Goal: Connect with others: Connect with others

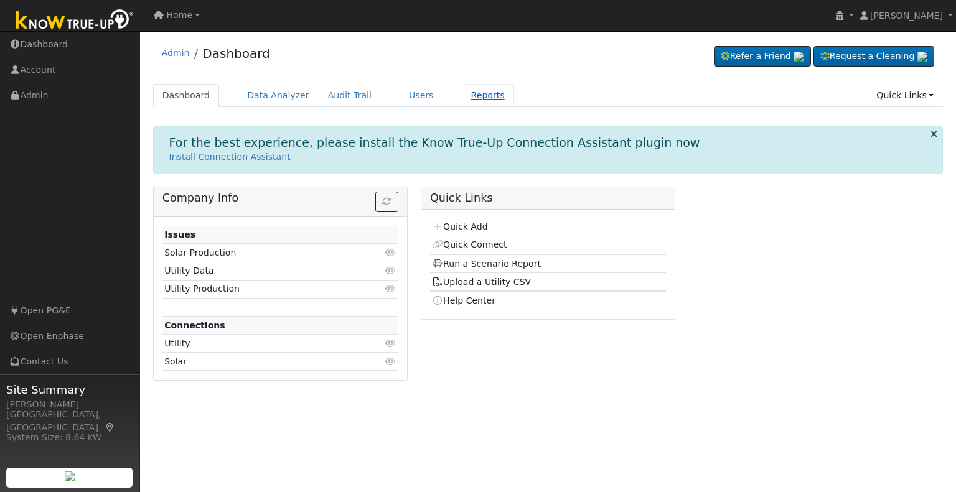
click at [462, 95] on link "Reports" at bounding box center [488, 95] width 52 height 23
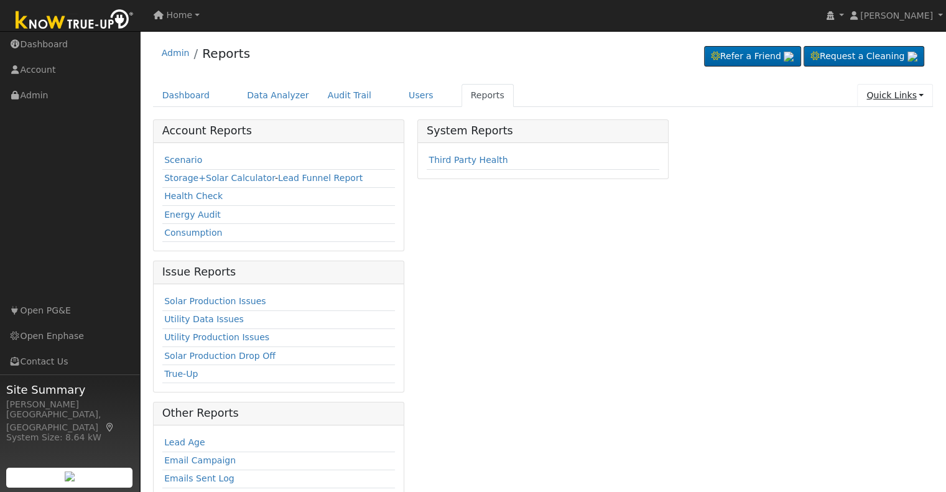
click at [879, 92] on link "Quick Links" at bounding box center [895, 95] width 76 height 23
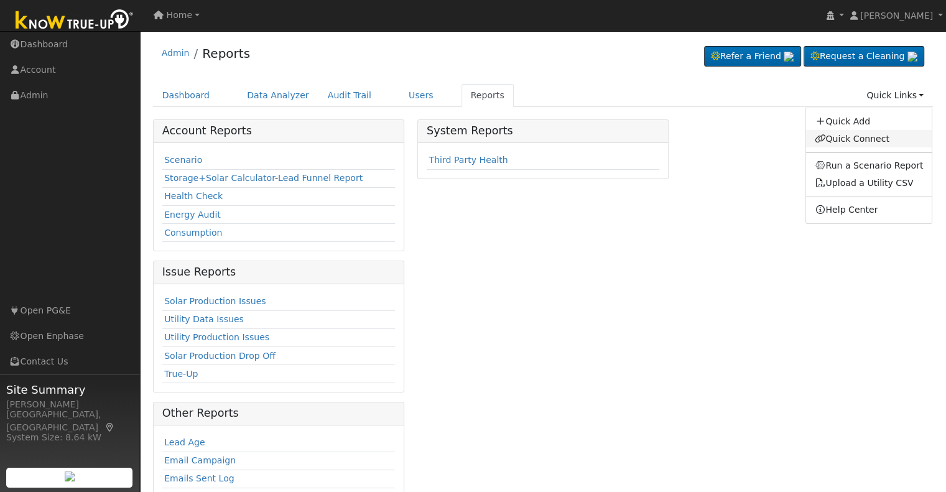
click at [864, 141] on link "Quick Connect" at bounding box center [869, 138] width 126 height 17
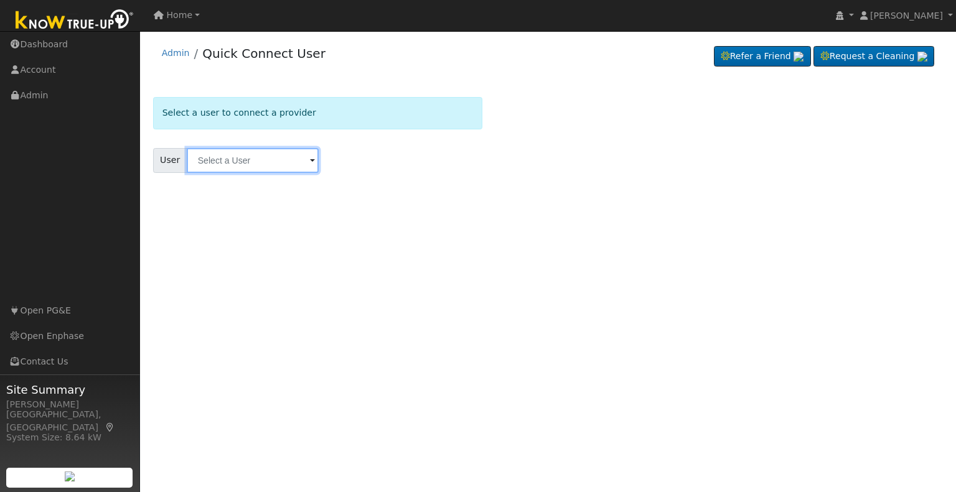
click at [235, 158] on input "text" at bounding box center [253, 160] width 132 height 25
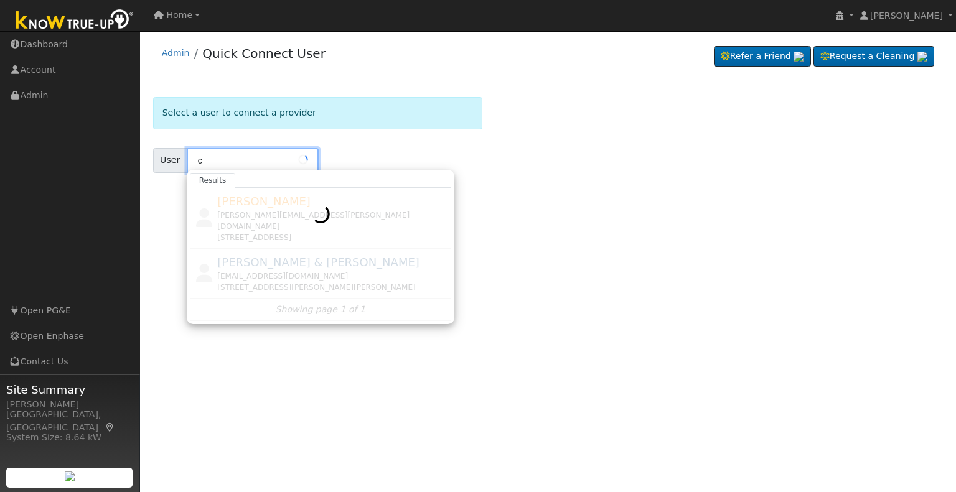
type input "c"
click at [329, 151] on div "User c Results Heather Borges heather.borges@hotmail.com 6350 West Acacia Avenu…" at bounding box center [317, 160] width 329 height 25
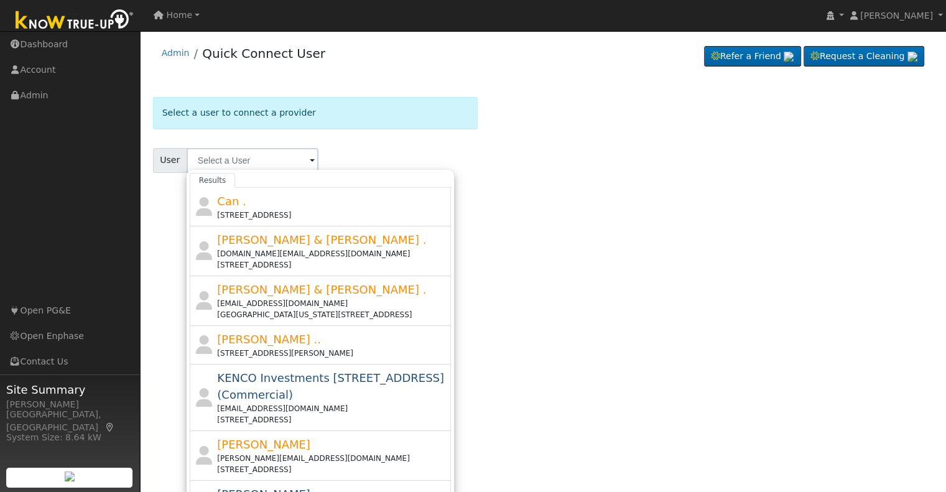
click at [734, 121] on div "Select a user to connect a provider User Results Can . 609 South 22nd Street, S…" at bounding box center [543, 150] width 781 height 106
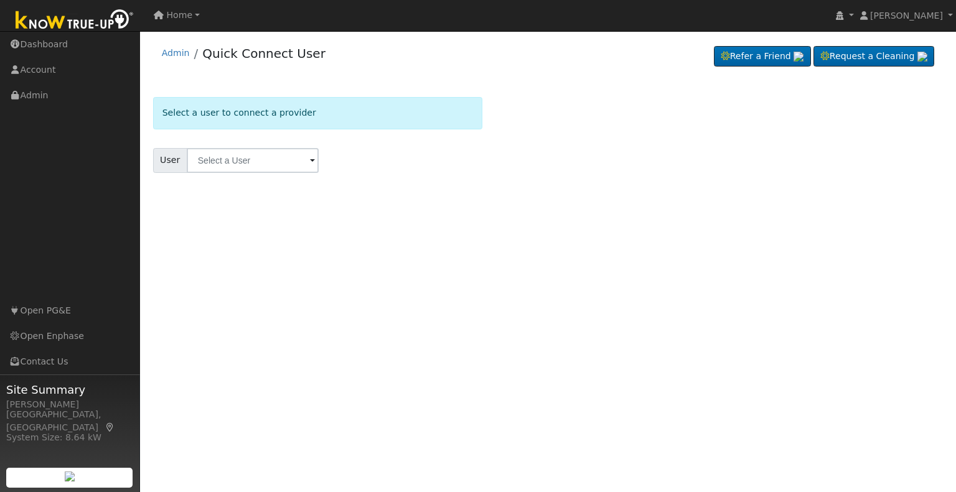
click at [177, 59] on li "Admin" at bounding box center [176, 56] width 28 height 19
click at [179, 57] on link "Admin" at bounding box center [176, 53] width 28 height 10
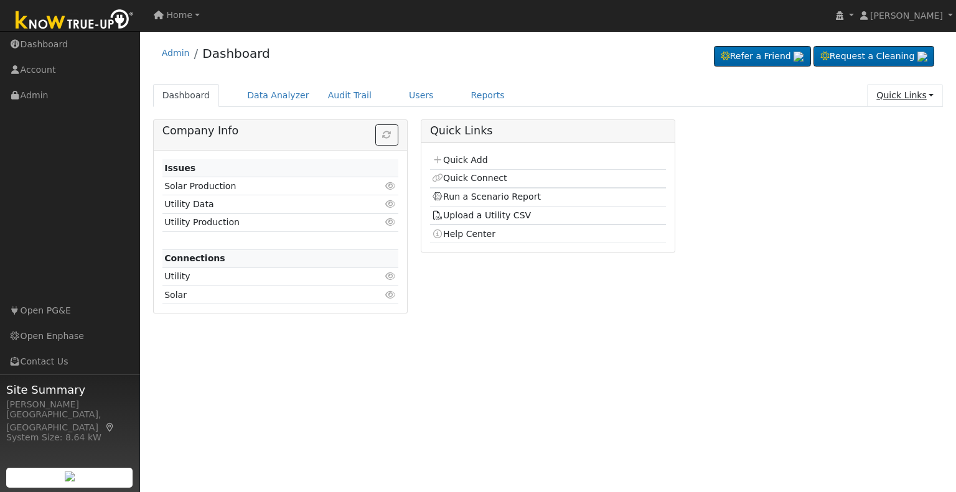
click at [913, 93] on link "Quick Links" at bounding box center [905, 95] width 76 height 23
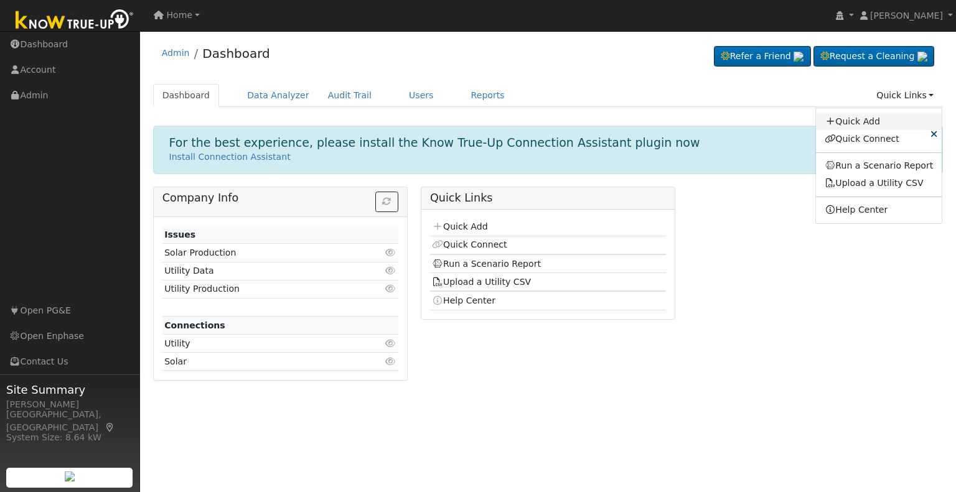
click at [887, 123] on link "Quick Add" at bounding box center [879, 121] width 126 height 17
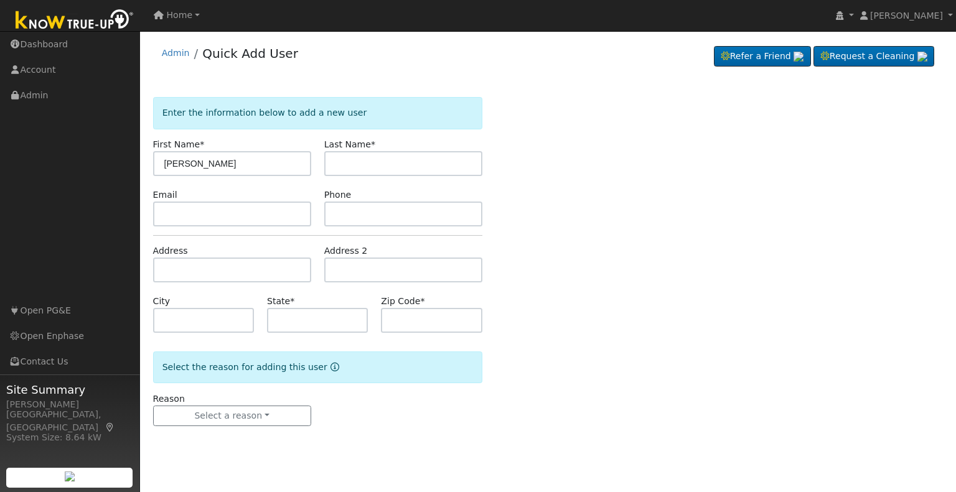
type input "[PERSON_NAME]"
type input "Koop"
click at [231, 214] on input "text" at bounding box center [232, 214] width 158 height 25
click at [408, 214] on input "text" at bounding box center [403, 214] width 158 height 25
paste input "5593910627"
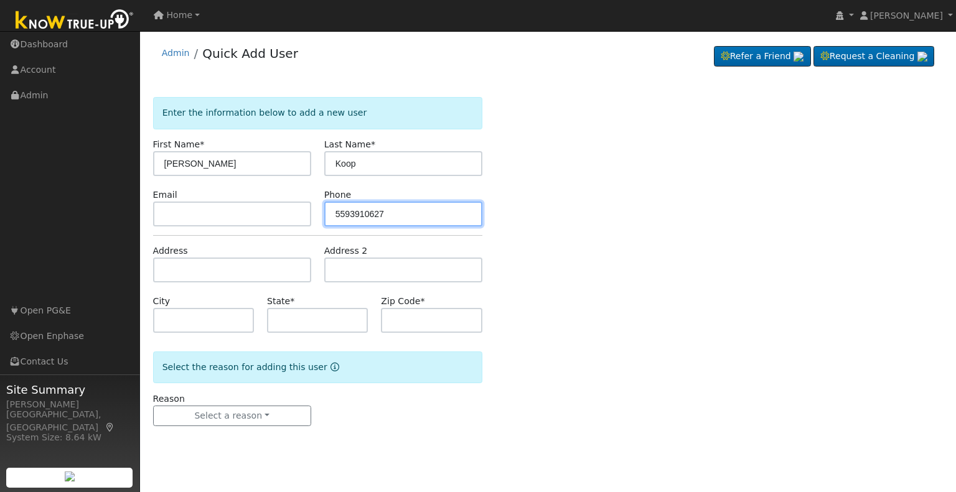
type input "5593910627"
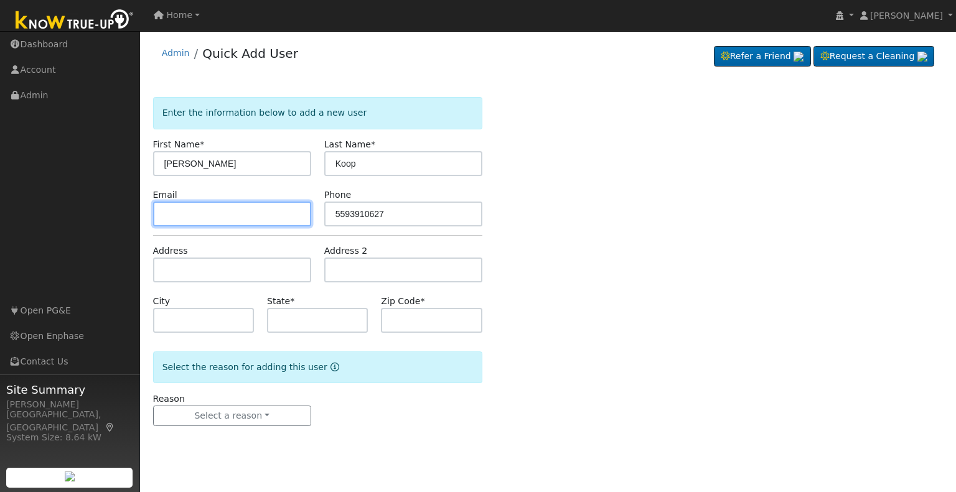
click at [261, 212] on input "text" at bounding box center [232, 214] width 158 height 25
paste input "h_ritschel@yahoo.com"
type input "h_ritschel@yahoo.com"
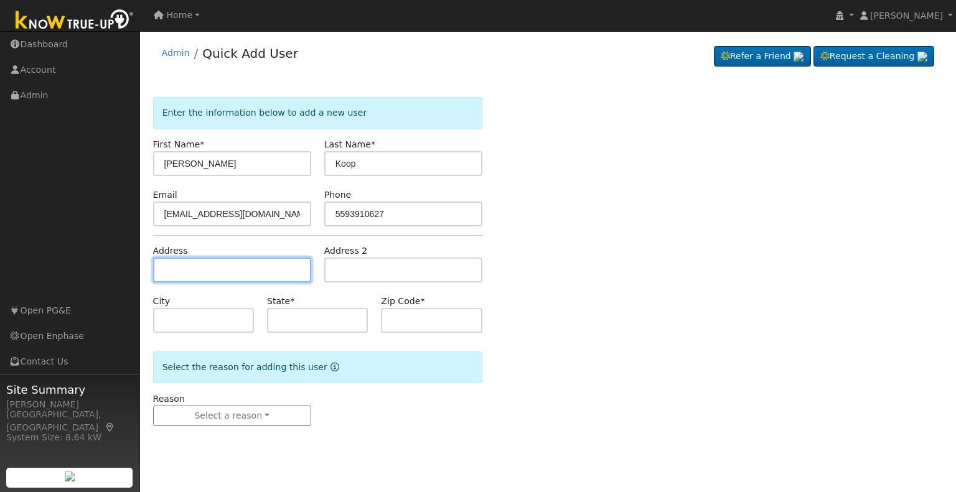
click at [216, 278] on input "text" at bounding box center [232, 270] width 158 height 25
paste input "1871 North Riverview Avenue, Reedley, CA, 93654"
type input "1871 North Riverview Avenue"
type input "Reedley"
type input "CA"
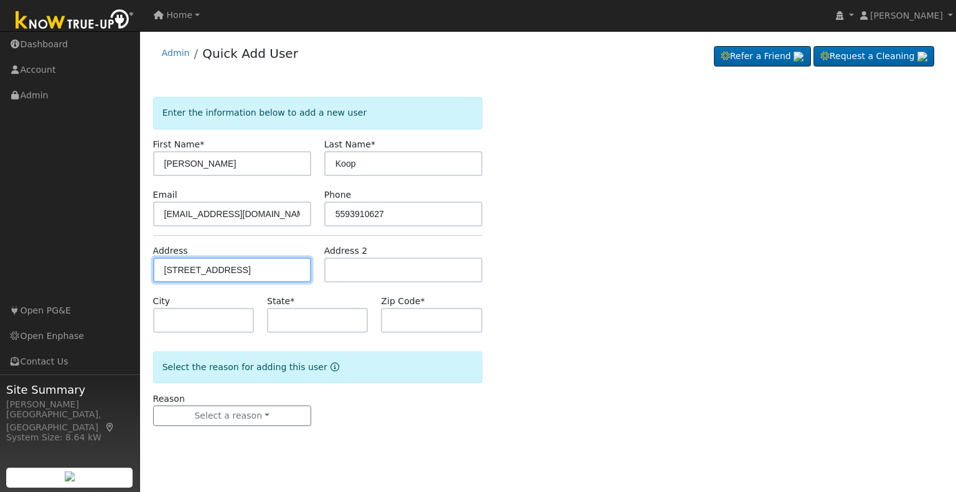
type input "93654"
type input "1871 North Riverview Avenue"
click at [512, 290] on div "Enter the information below to add a new user First Name * Carol Last Name * Ko…" at bounding box center [548, 274] width 790 height 354
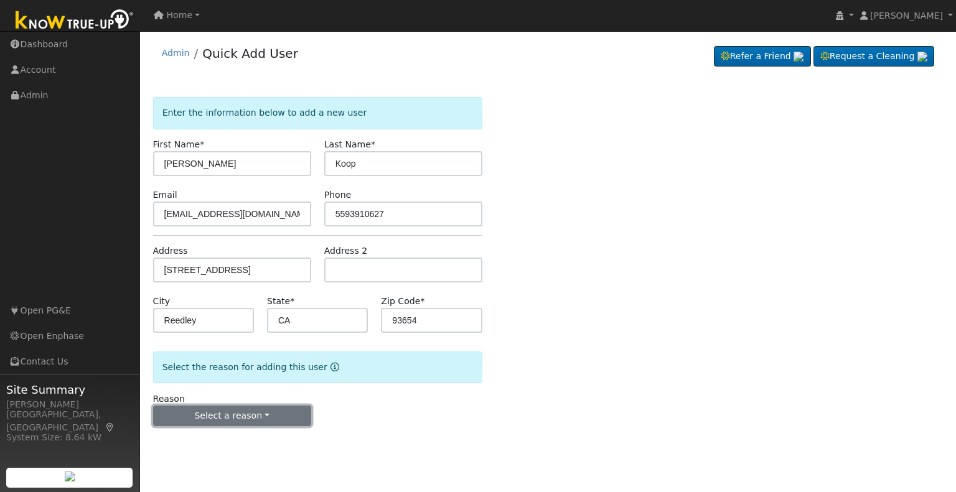
click at [284, 413] on button "Select a reason" at bounding box center [232, 416] width 158 height 21
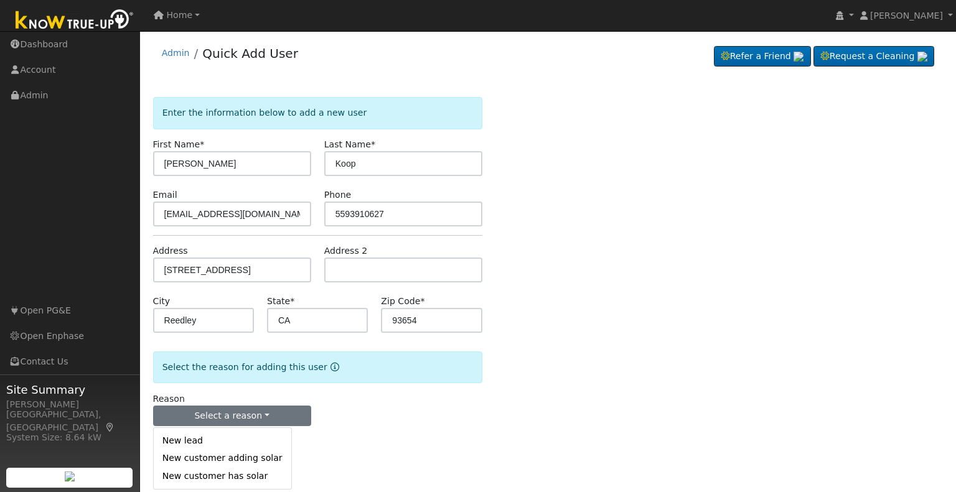
click at [237, 438] on link "New lead" at bounding box center [223, 440] width 138 height 17
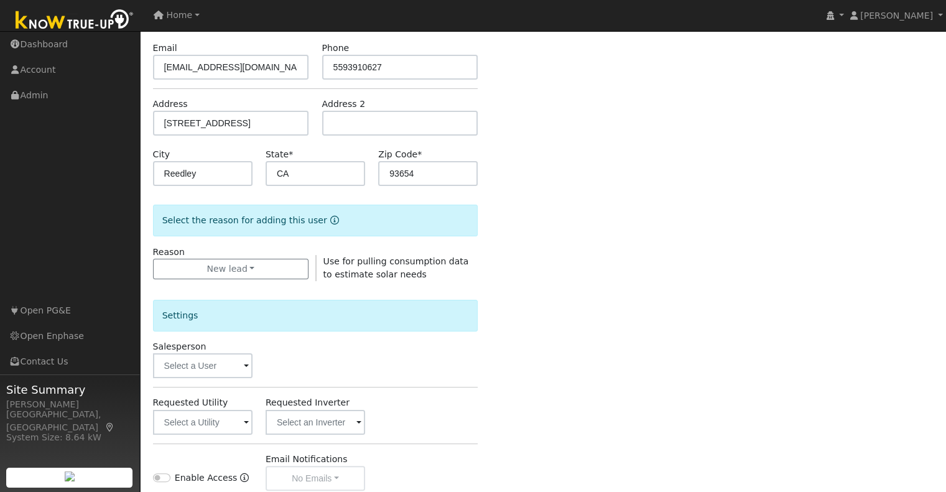
scroll to position [311, 0]
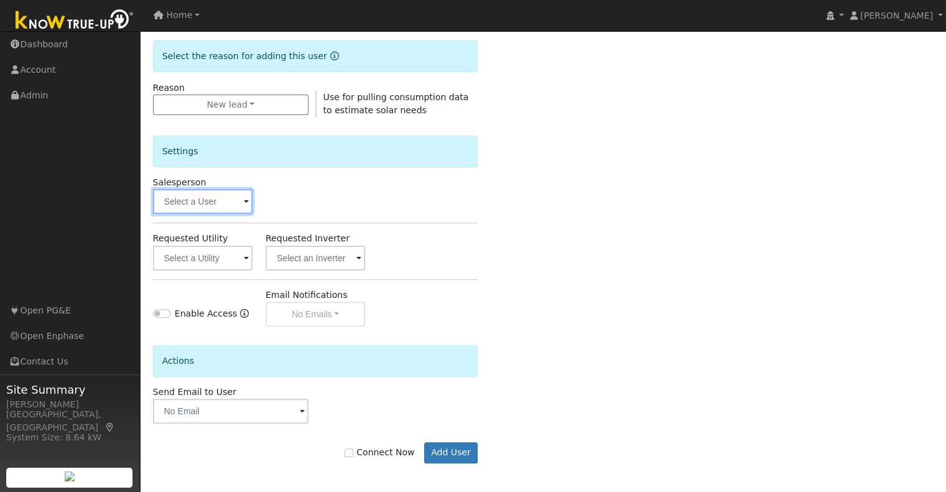
click at [240, 203] on input "text" at bounding box center [203, 201] width 100 height 25
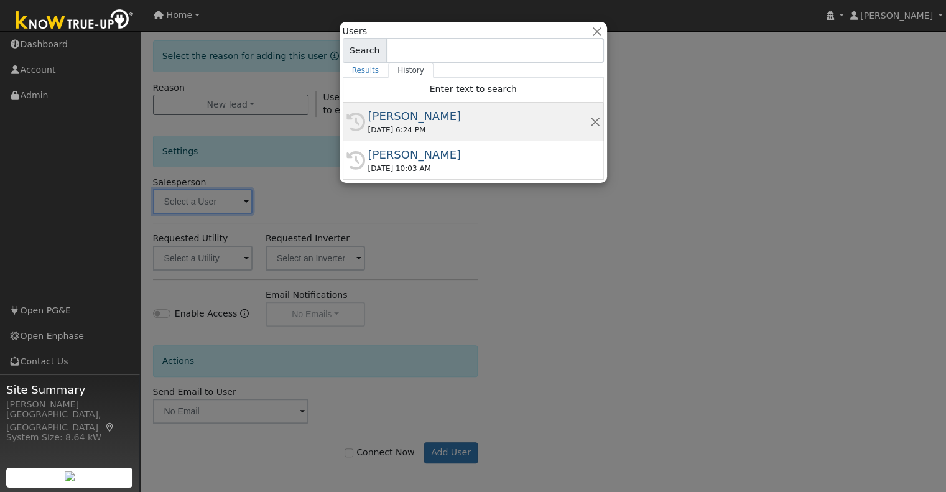
click at [417, 128] on div "09/08/2025 6:24 PM" at bounding box center [479, 129] width 222 height 11
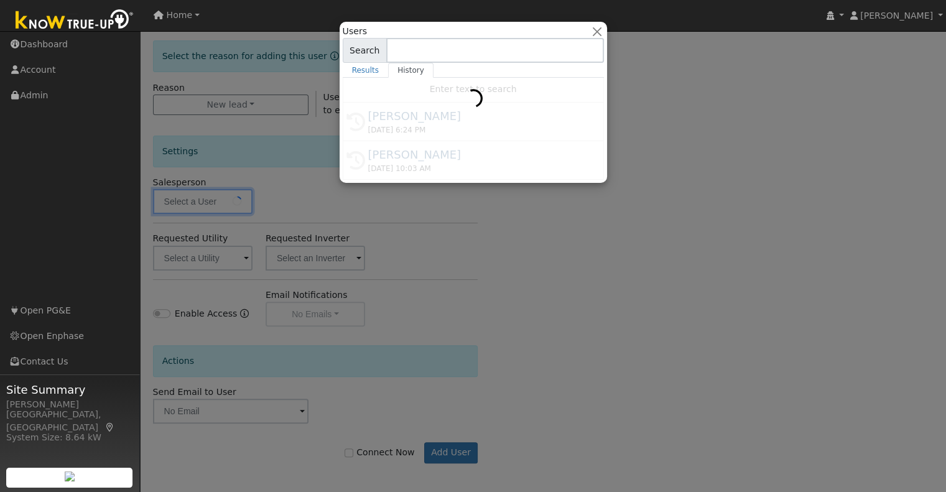
type input "[PERSON_NAME]"
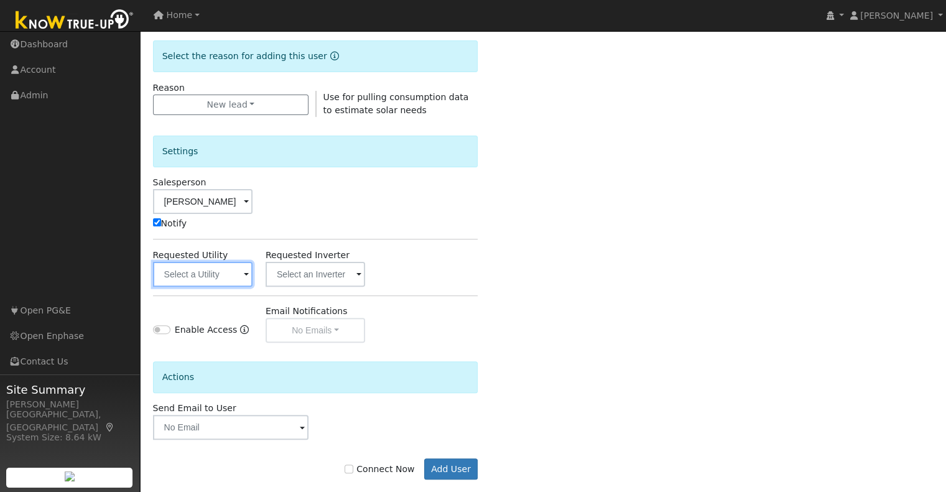
click at [241, 269] on input "text" at bounding box center [203, 274] width 100 height 25
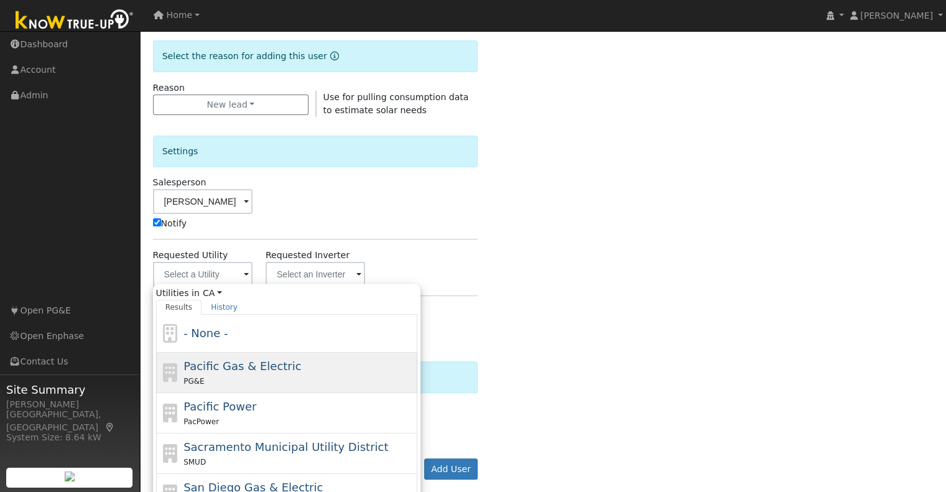
click at [277, 375] on div "PG&E" at bounding box center [299, 381] width 231 height 13
type input "Pacific Gas & Electric"
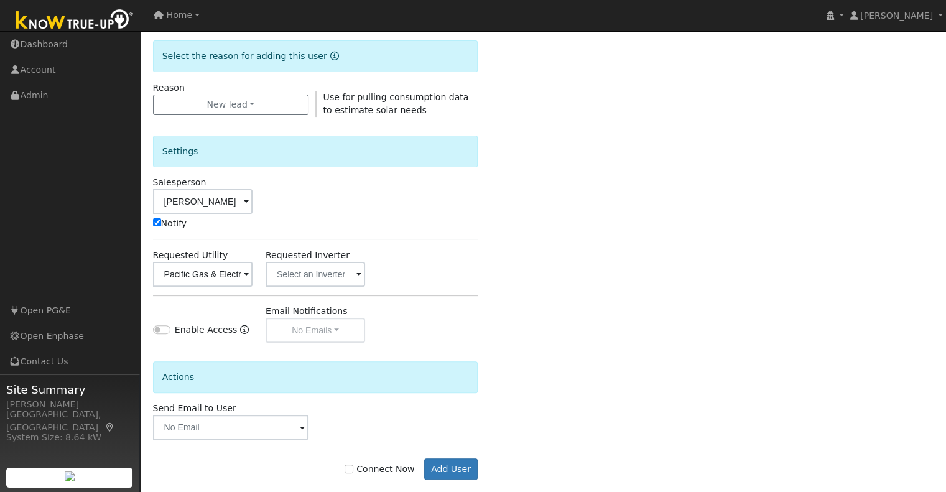
click at [386, 475] on div "Connect Now Add User" at bounding box center [315, 469] width 338 height 21
click at [388, 466] on label "Connect Now" at bounding box center [380, 469] width 70 height 13
click at [353, 466] on input "Connect Now" at bounding box center [349, 469] width 9 height 9
checkbox input "true"
click at [453, 466] on button "Add User" at bounding box center [451, 469] width 54 height 21
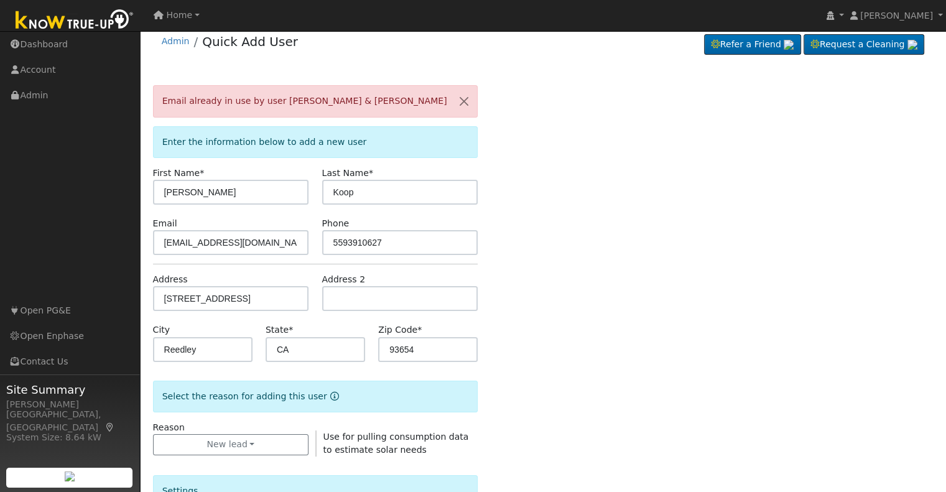
scroll to position [0, 0]
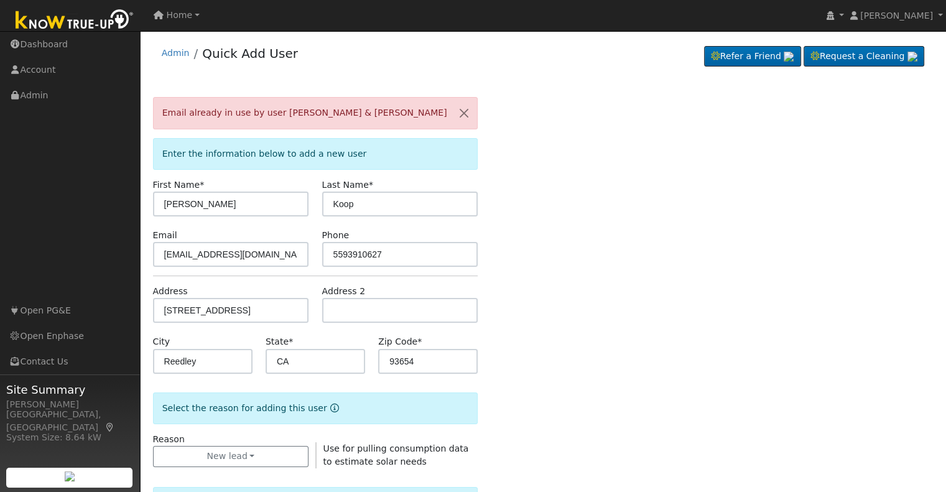
click at [278, 115] on span "Email already in use by user Carol Koop & Heather Arceo" at bounding box center [304, 113] width 285 height 10
click at [176, 57] on link "Admin" at bounding box center [176, 53] width 28 height 10
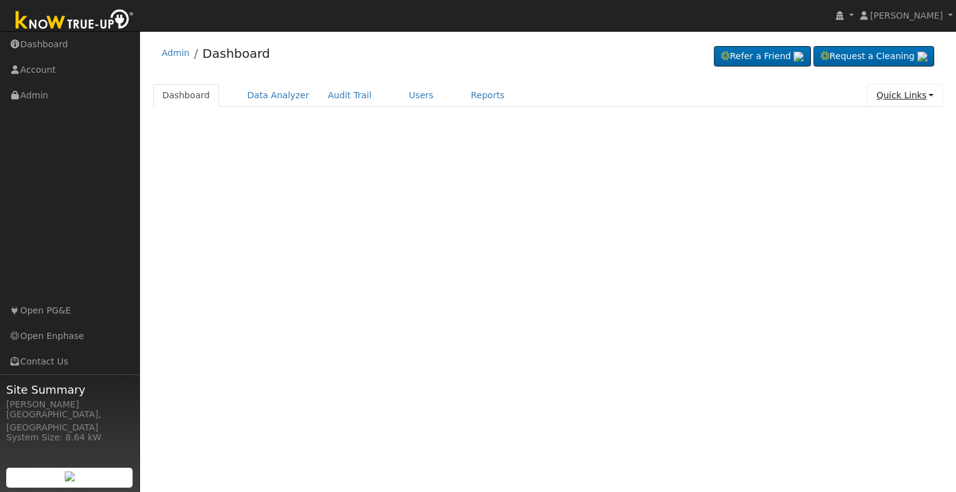
click at [903, 95] on link "Quick Links" at bounding box center [905, 95] width 76 height 23
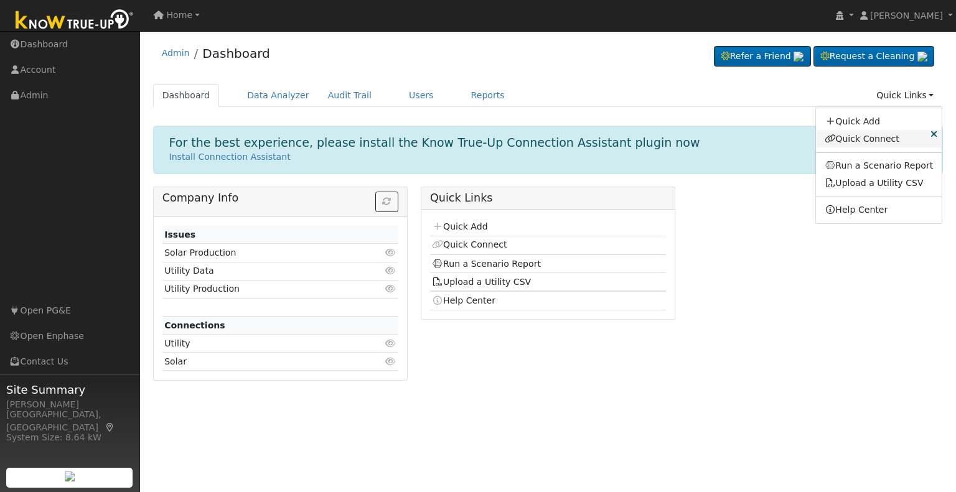
click at [884, 139] on link "Quick Connect" at bounding box center [879, 138] width 126 height 17
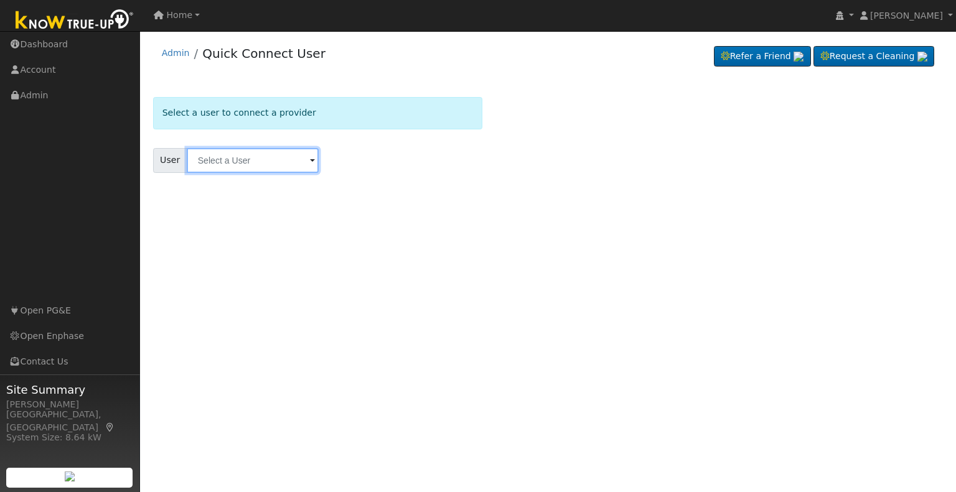
click at [255, 162] on input "text" at bounding box center [253, 160] width 132 height 25
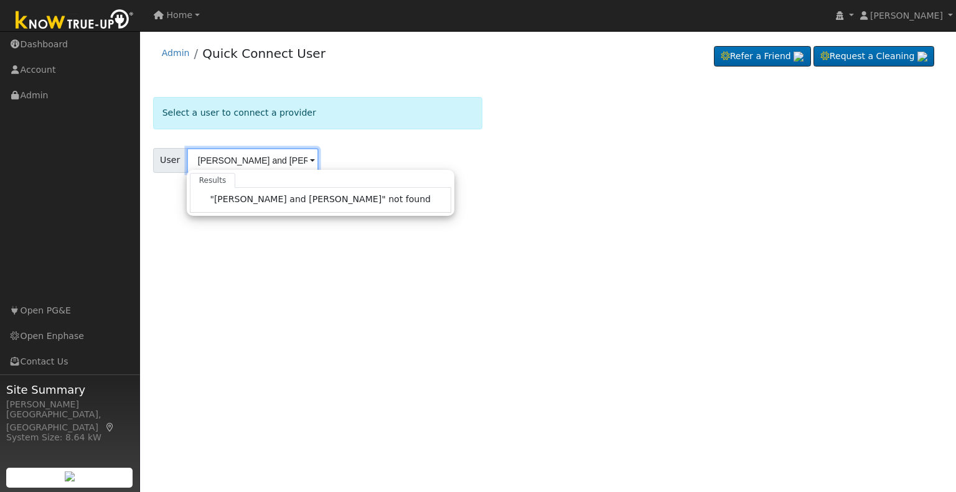
type input "[PERSON_NAME] and [PERSON_NAME]"
click at [359, 136] on form "Select a user to connect a provider User carol koop and heather Results "carol …" at bounding box center [317, 150] width 329 height 106
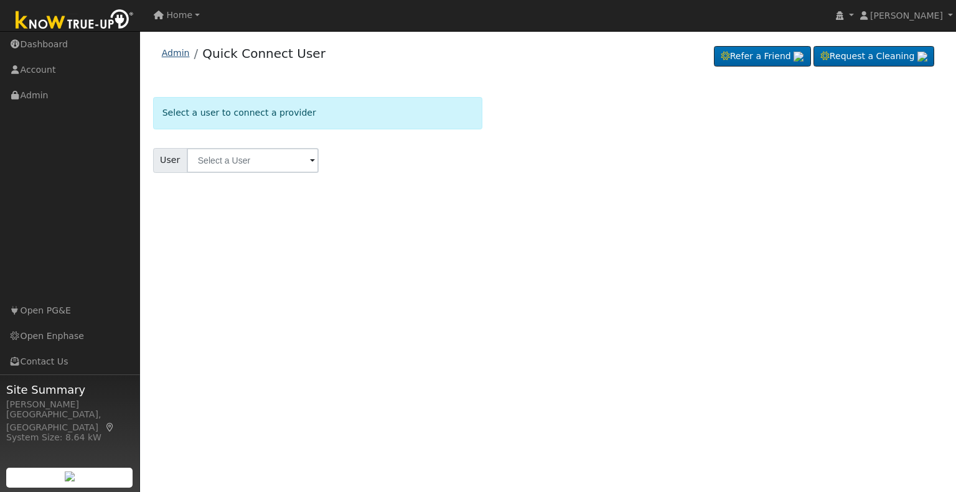
click at [162, 52] on link "Admin" at bounding box center [176, 53] width 28 height 10
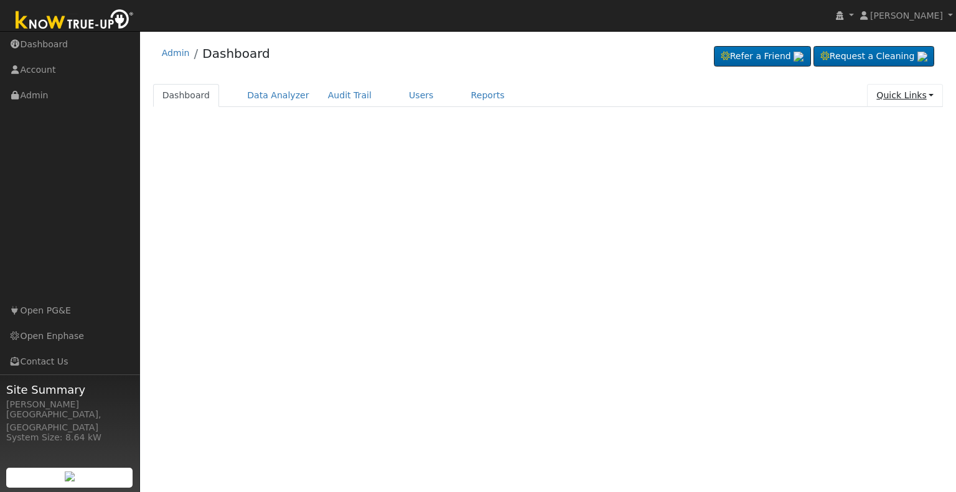
click at [903, 99] on link "Quick Links" at bounding box center [905, 95] width 76 height 23
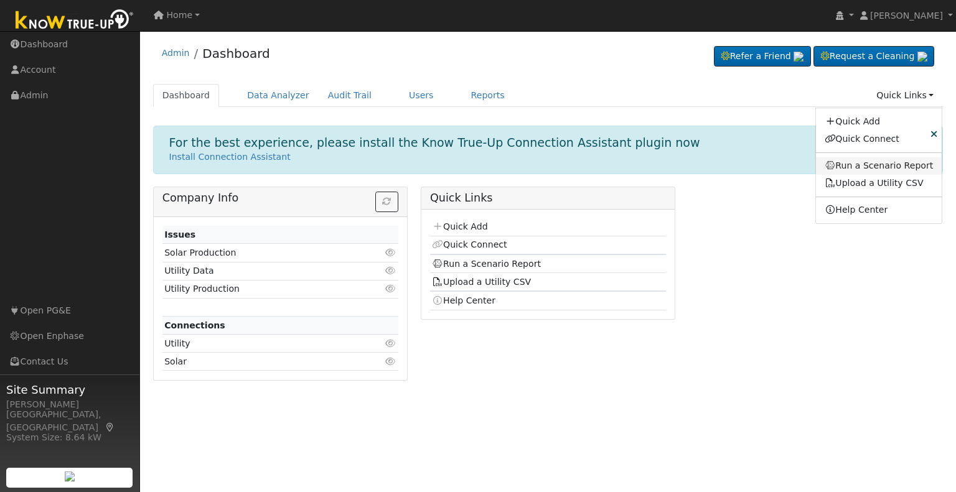
click at [875, 169] on link "Run a Scenario Report" at bounding box center [879, 165] width 126 height 17
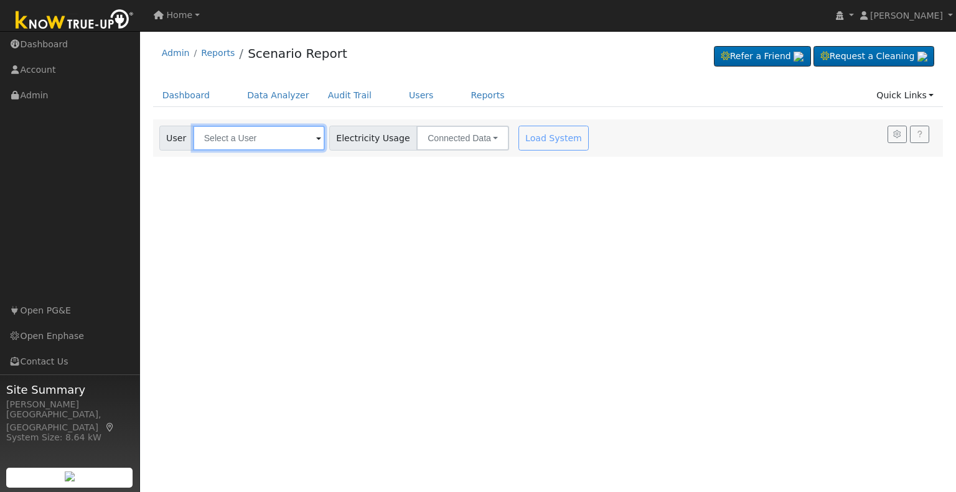
click at [278, 145] on input "text" at bounding box center [259, 138] width 132 height 25
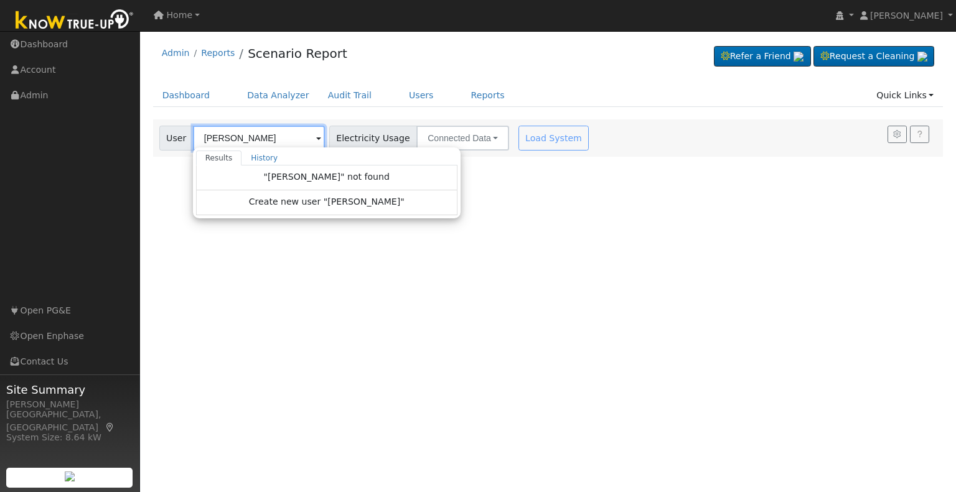
type input "carol koop"
click at [335, 117] on div "Dashboard Data Analyzer Audit Trail Users Reports Quick Links Quick Add Quick C…" at bounding box center [548, 101] width 790 height 35
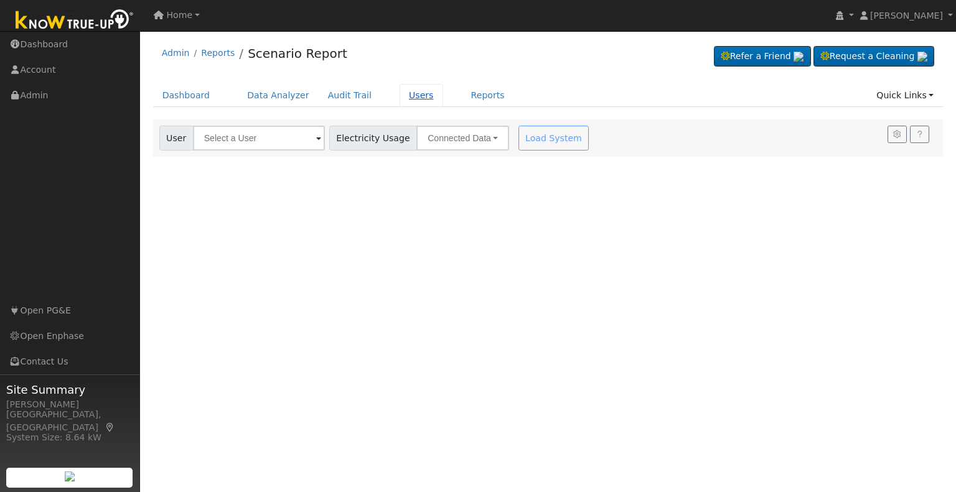
click at [399, 94] on link "Users" at bounding box center [421, 95] width 44 height 23
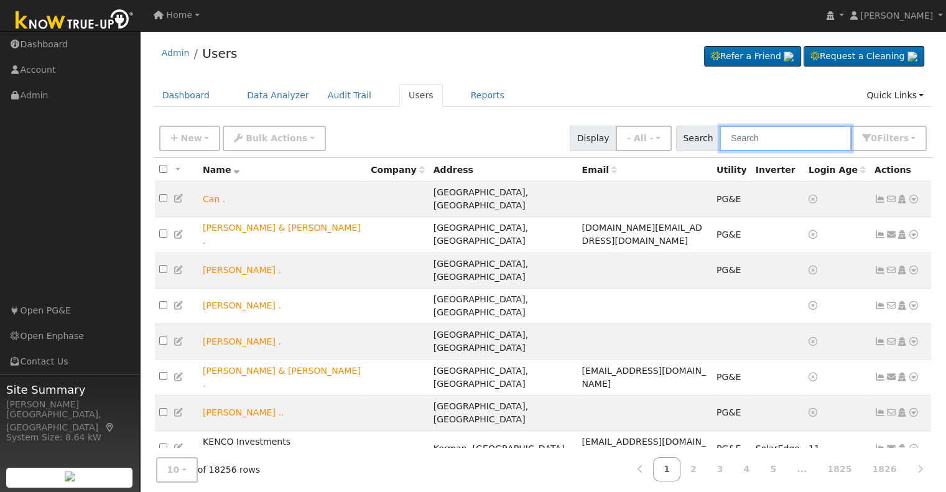
click at [784, 146] on input "text" at bounding box center [786, 139] width 132 height 26
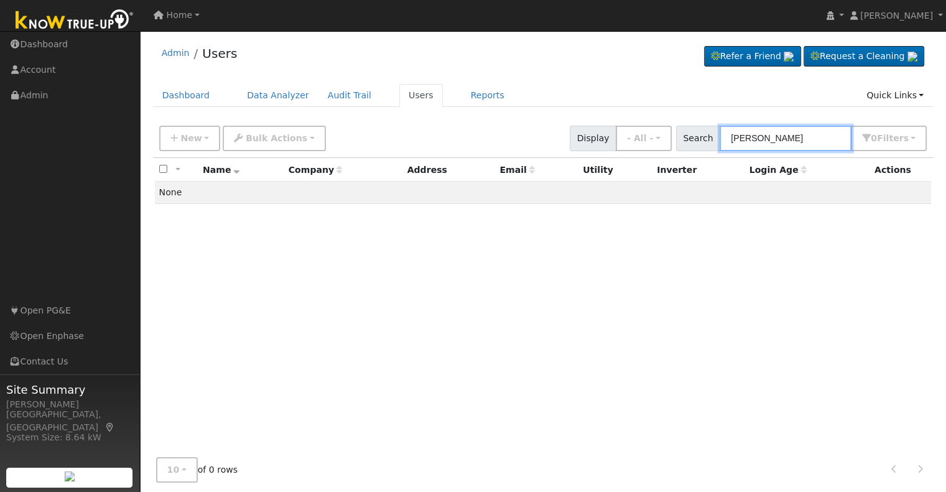
click at [795, 137] on input "carol koop" at bounding box center [786, 139] width 132 height 26
paste input "Heather Arceo"
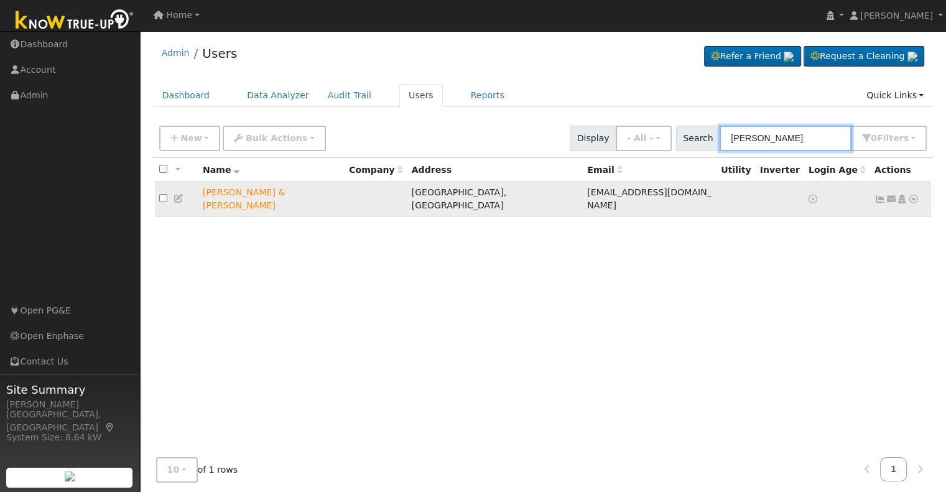
type input "Heather Arceo"
click at [226, 196] on td "[PERSON_NAME] & [PERSON_NAME]" at bounding box center [271, 199] width 146 height 35
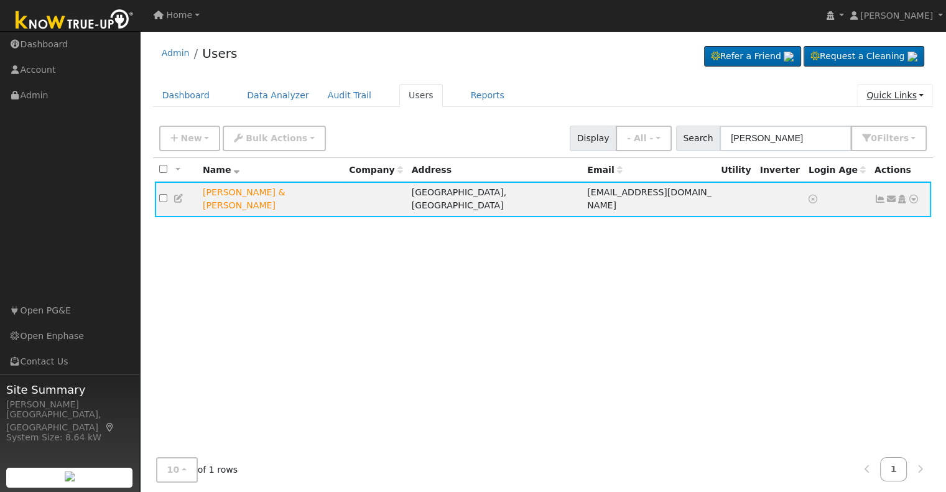
click at [917, 96] on link "Quick Links" at bounding box center [895, 95] width 76 height 23
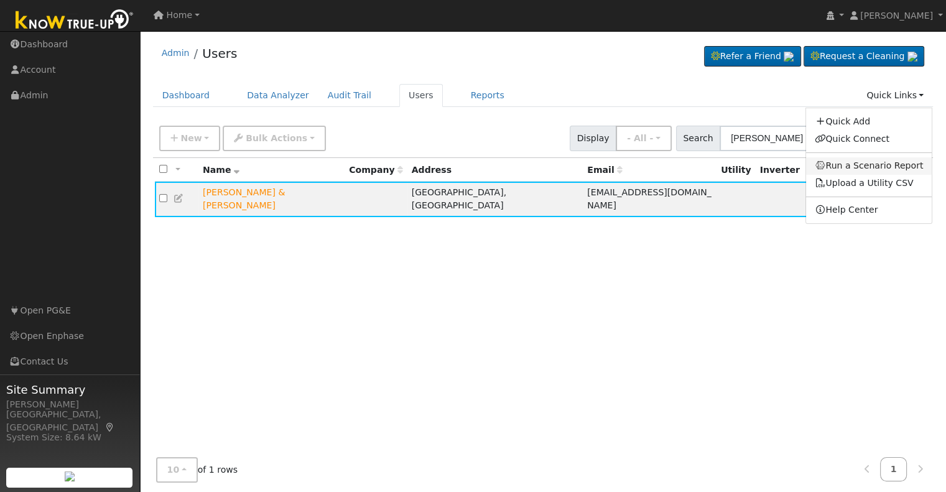
click at [840, 160] on link "Run a Scenario Report" at bounding box center [869, 165] width 126 height 17
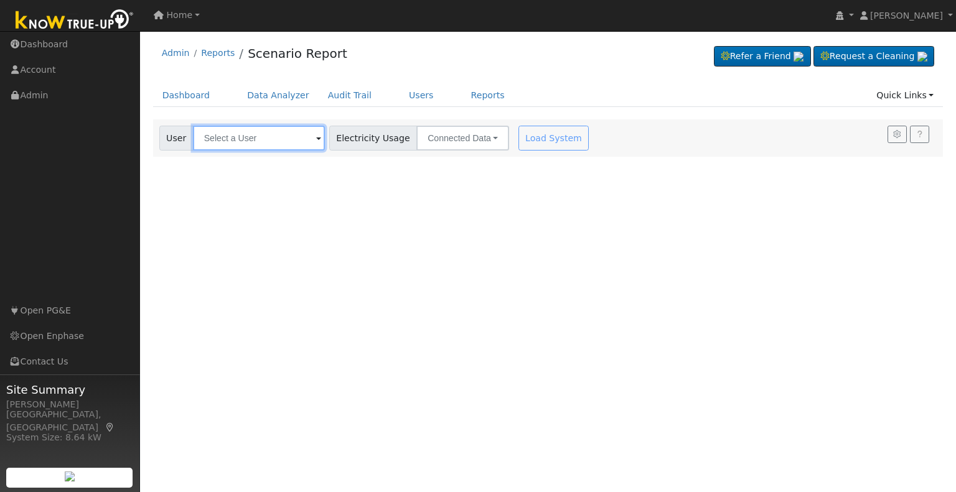
click at [257, 140] on input "text" at bounding box center [259, 138] width 132 height 25
paste input "[PERSON_NAME]"
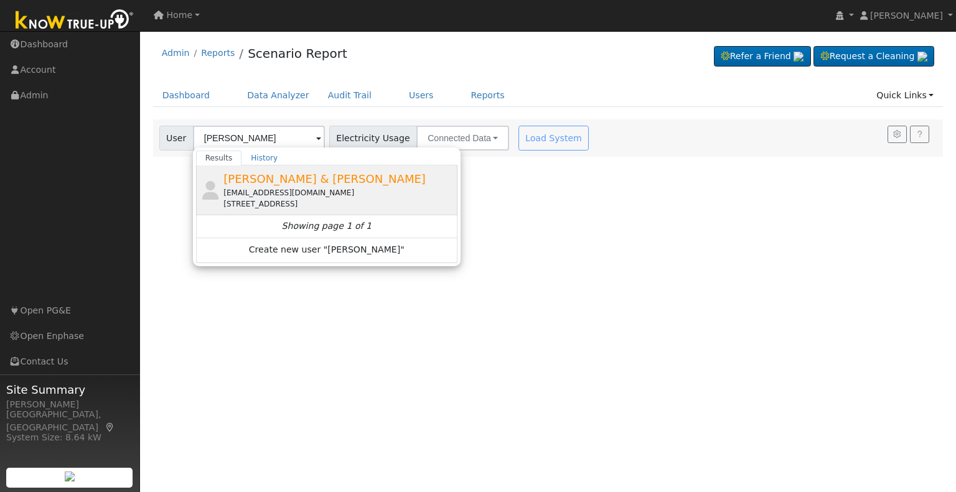
click at [291, 186] on div "Carol Koop & Heather Arceo h_ritschel@yahoo.com 1871 North Riverview Avenue, Re…" at bounding box center [338, 189] width 231 height 39
type input "[PERSON_NAME] & [PERSON_NAME]"
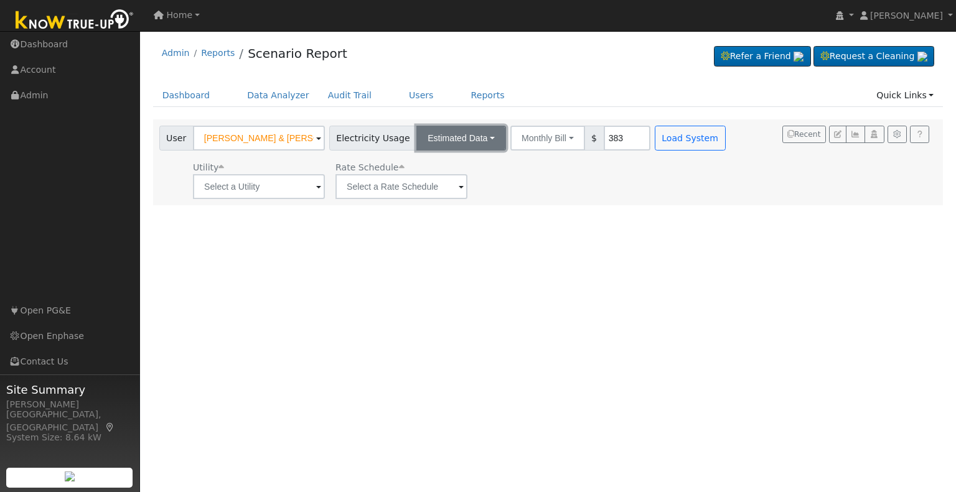
click at [449, 139] on button "Estimated Data" at bounding box center [461, 138] width 90 height 25
click at [447, 169] on link "Connected Data" at bounding box center [462, 165] width 88 height 17
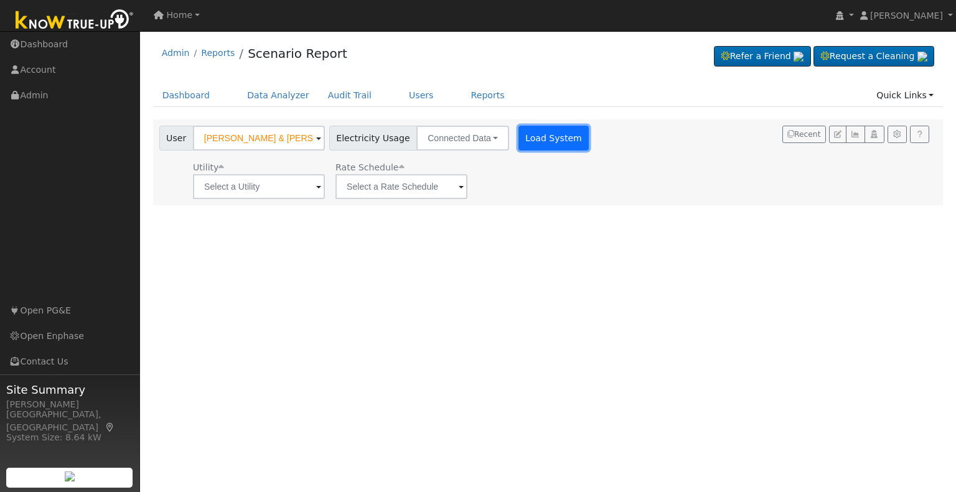
click at [557, 141] on button "Load System" at bounding box center [553, 138] width 71 height 25
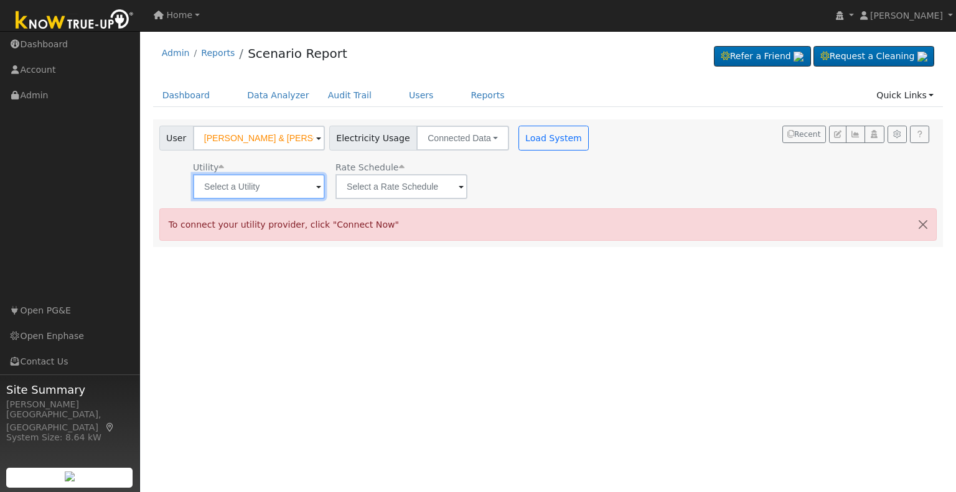
click at [275, 192] on input "text" at bounding box center [259, 186] width 132 height 25
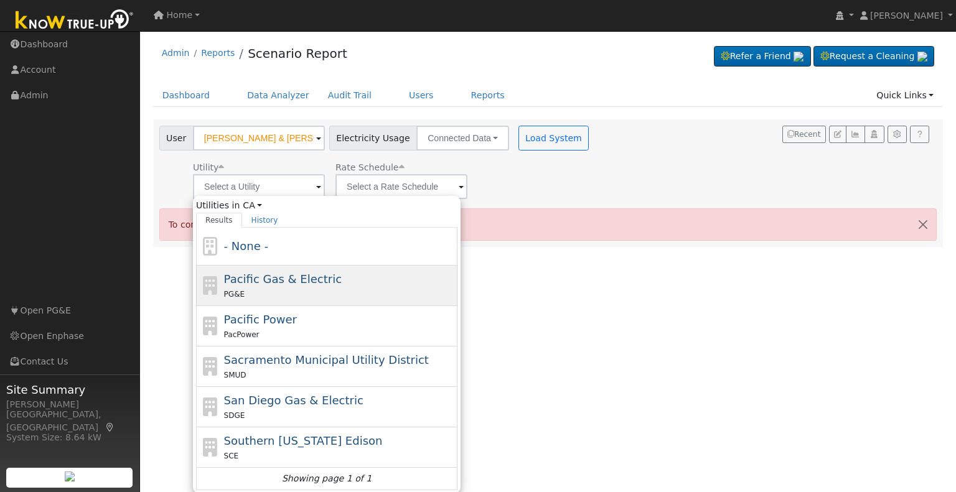
click at [285, 281] on span "Pacific Gas & Electric" at bounding box center [283, 279] width 118 height 13
type input "Pacific Gas & Electric"
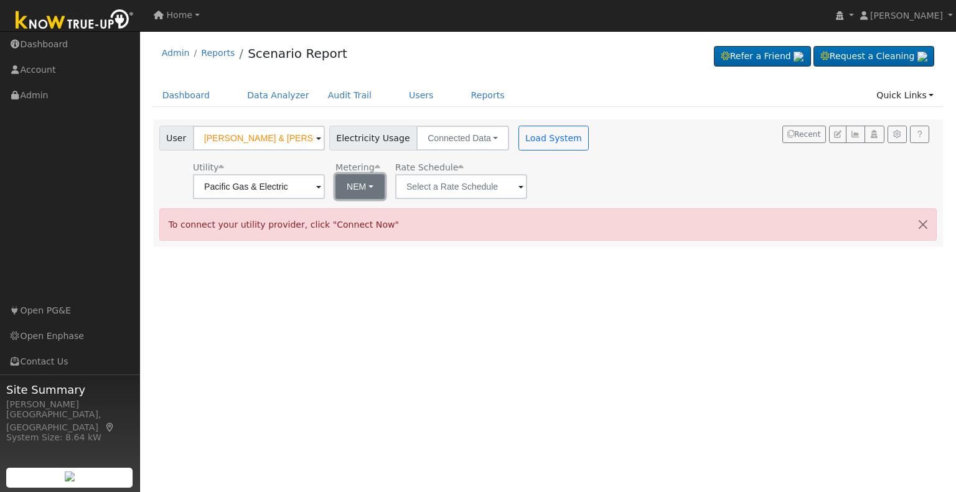
click at [378, 192] on button "NEM" at bounding box center [359, 186] width 49 height 25
click at [364, 229] on link "NBT" at bounding box center [378, 231] width 86 height 17
type input "E-ELEC"
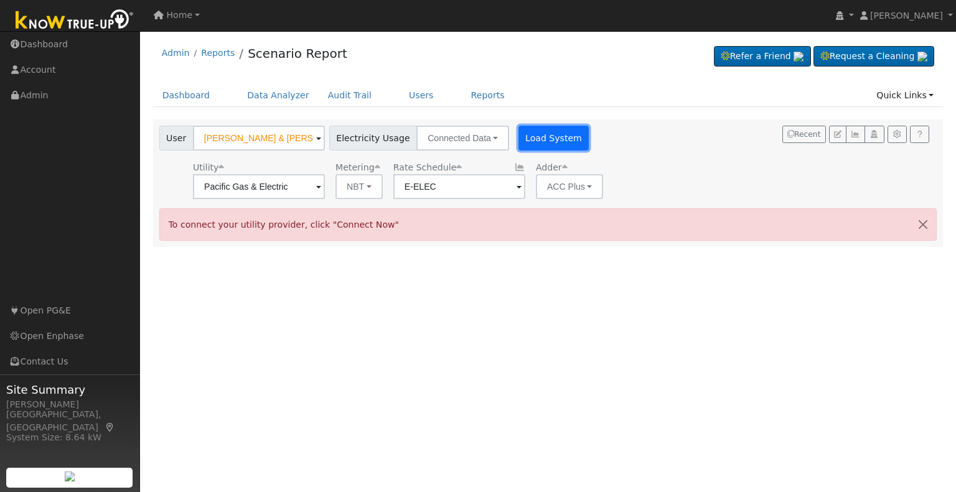
click at [558, 139] on button "Load System" at bounding box center [553, 138] width 71 height 25
click at [541, 141] on button "Load System" at bounding box center [553, 138] width 71 height 25
click at [913, 95] on link "Quick Links" at bounding box center [905, 95] width 76 height 23
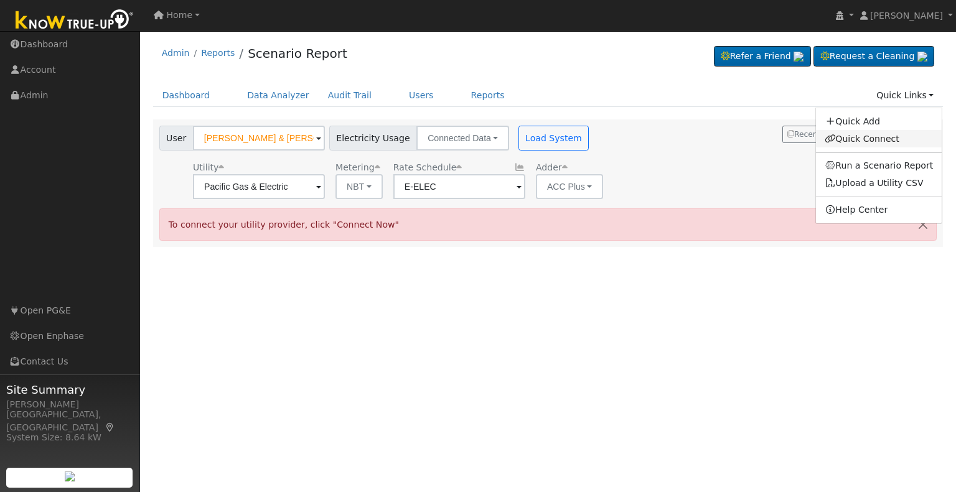
click at [875, 141] on link "Quick Connect" at bounding box center [879, 138] width 126 height 17
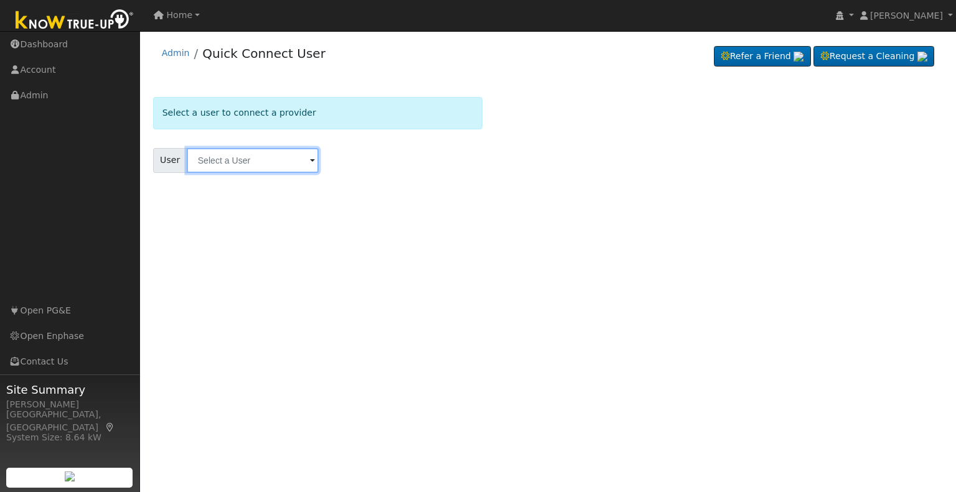
paste input "[PERSON_NAME]"
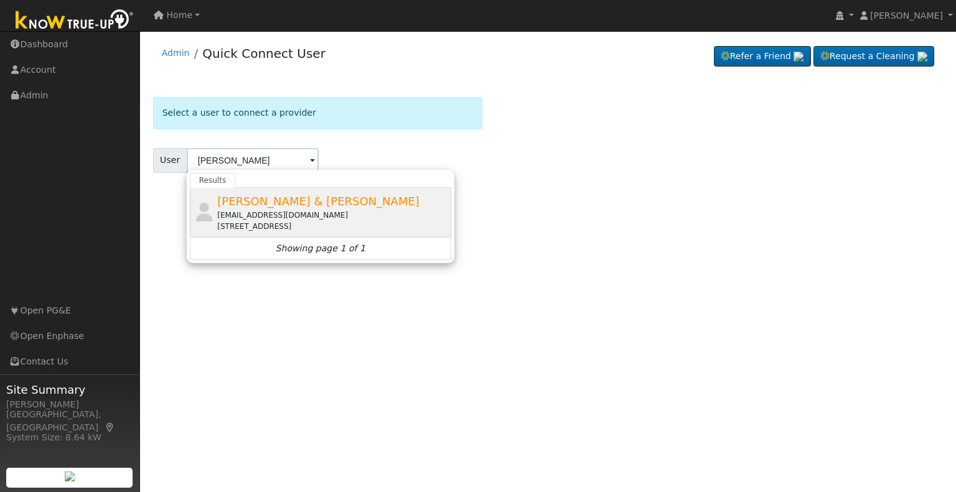
click at [271, 206] on span "[PERSON_NAME] & [PERSON_NAME]" at bounding box center [318, 201] width 202 height 13
type input "[PERSON_NAME] & [PERSON_NAME]"
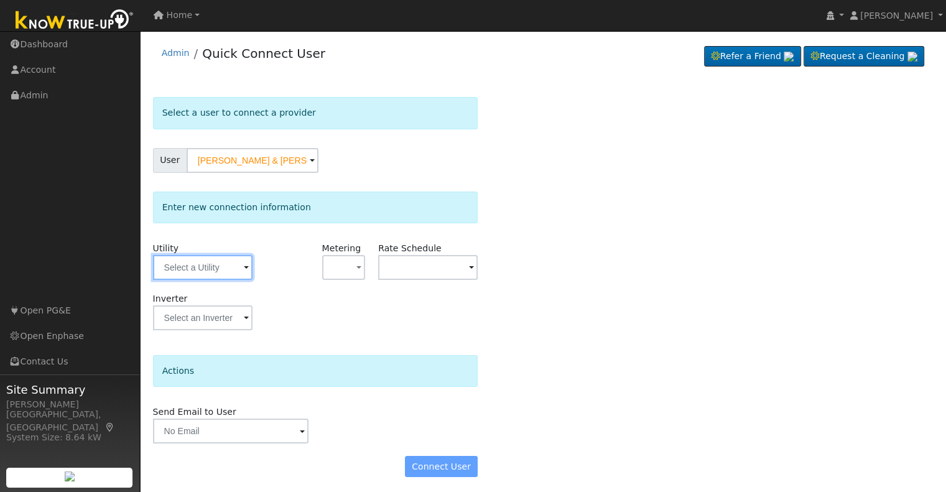
click at [226, 266] on input "text" at bounding box center [203, 267] width 100 height 25
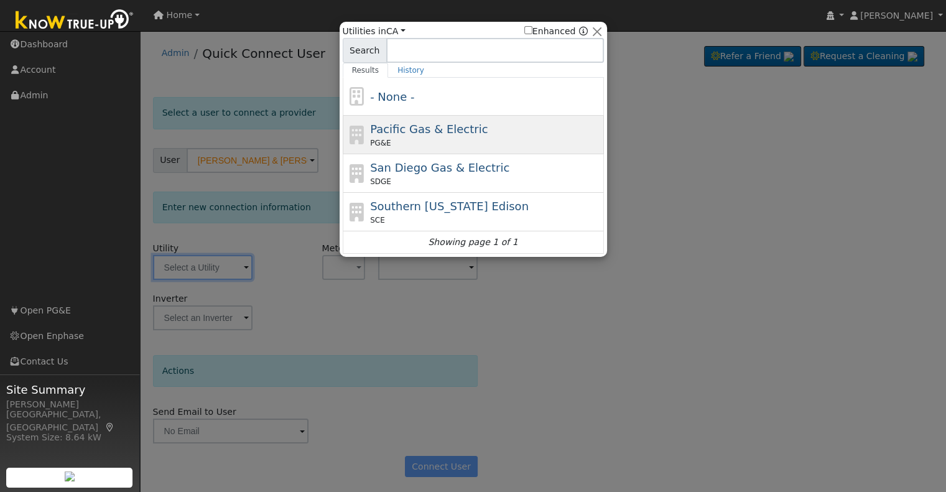
click at [417, 129] on span "Pacific Gas & Electric" at bounding box center [429, 129] width 118 height 13
type input "PG&E"
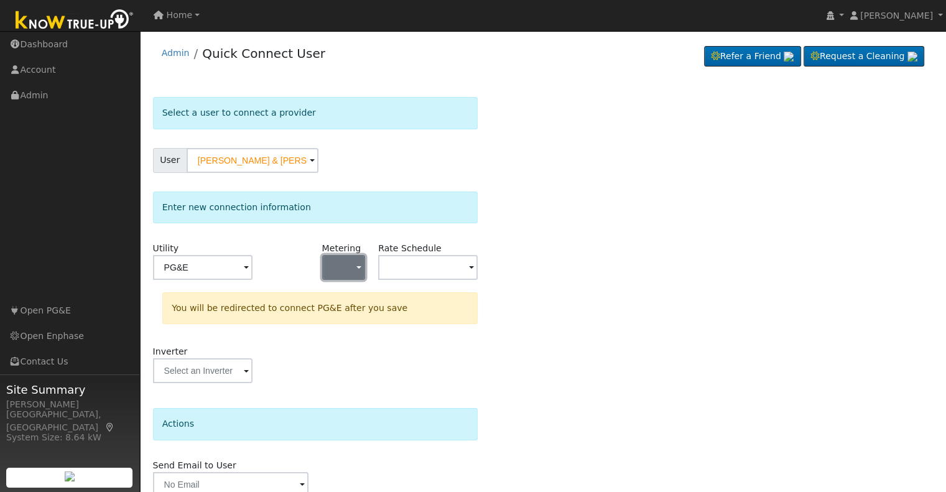
click at [341, 261] on button "button" at bounding box center [344, 267] width 44 height 25
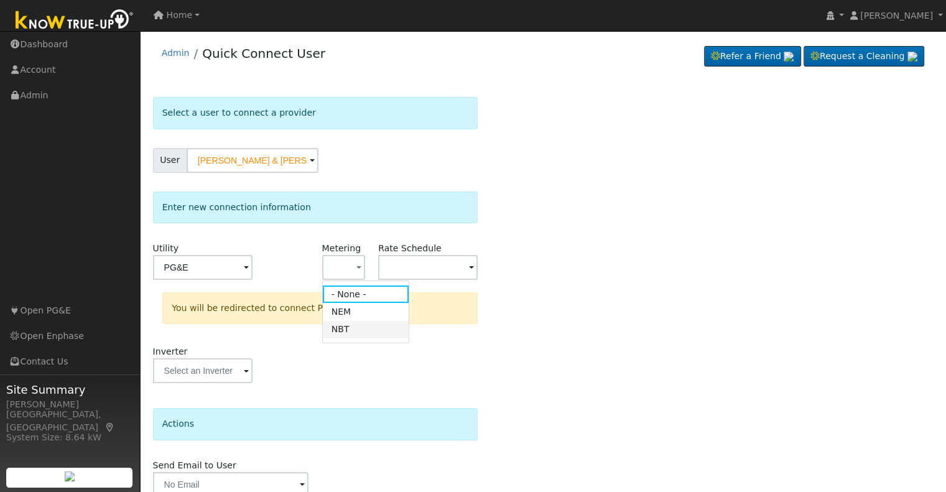
click at [342, 328] on link "NBT" at bounding box center [366, 329] width 86 height 17
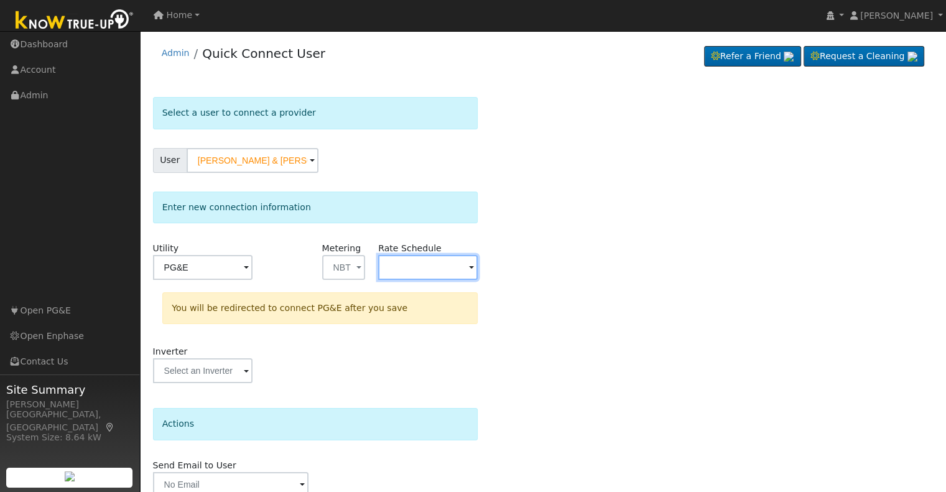
click at [422, 271] on input "text" at bounding box center [428, 267] width 100 height 25
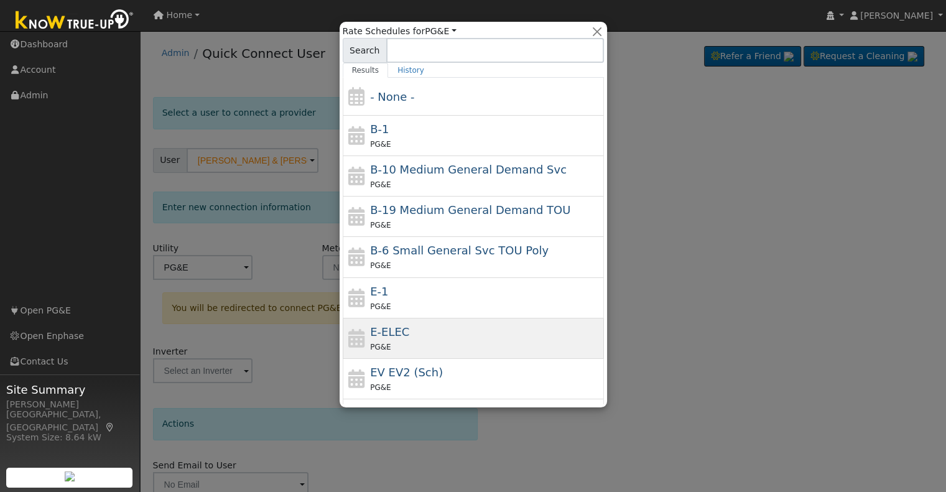
click at [404, 337] on div "E-ELEC PG&E" at bounding box center [485, 339] width 231 height 30
type input "E-ELEC"
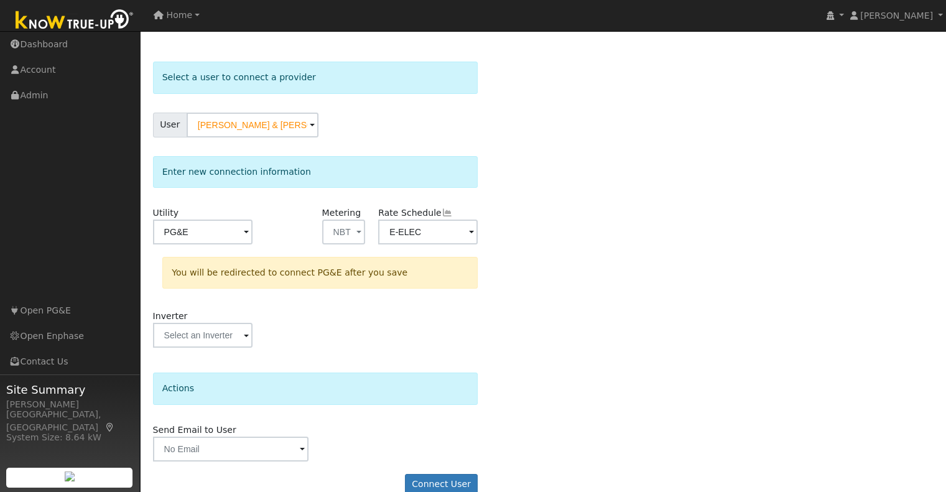
scroll to position [55, 0]
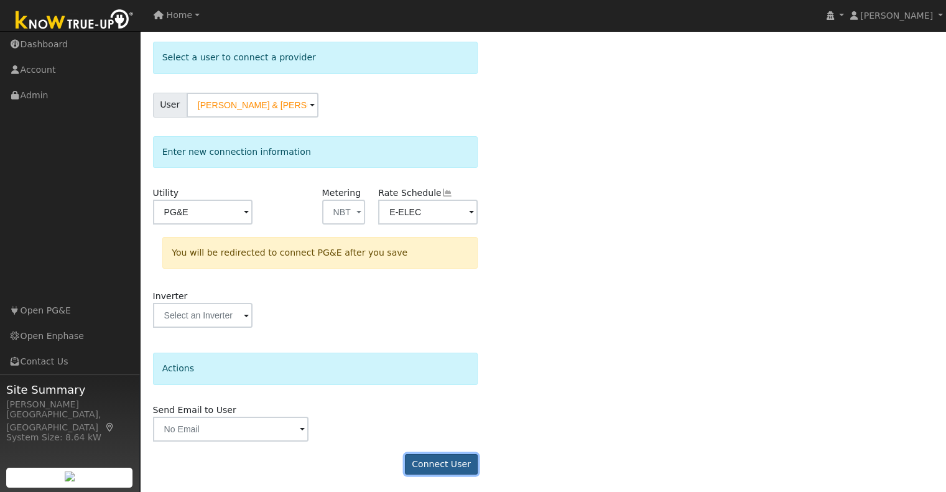
click at [456, 456] on button "Connect User" at bounding box center [441, 464] width 73 height 21
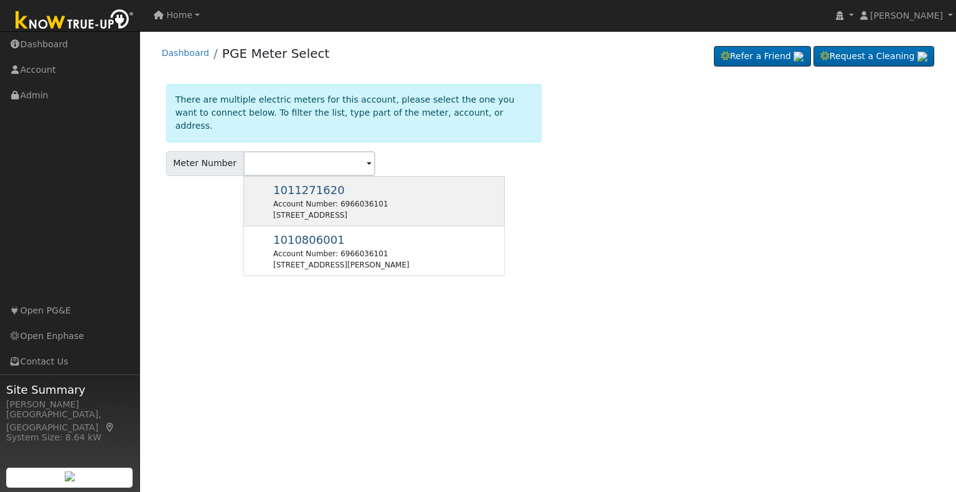
click at [359, 182] on div "1011271620 Account Number: 6966036101 1871 N Riverview Ave, Reedley, CA 93654" at bounding box center [330, 201] width 114 height 39
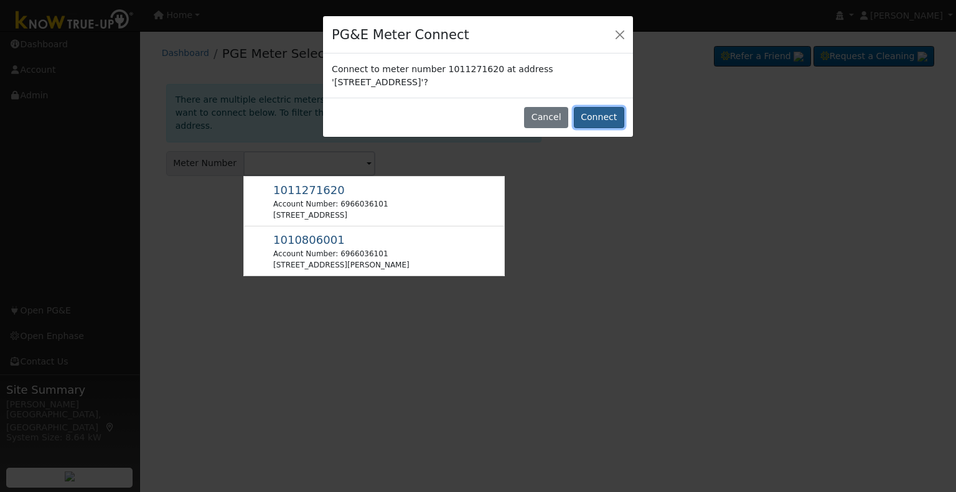
click at [612, 116] on button "Connect" at bounding box center [599, 117] width 50 height 21
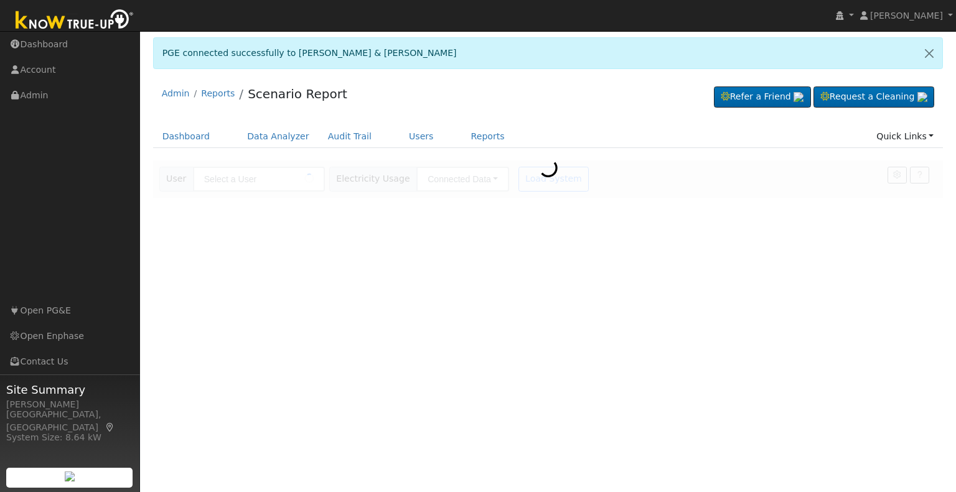
type input "[PERSON_NAME] & [PERSON_NAME]"
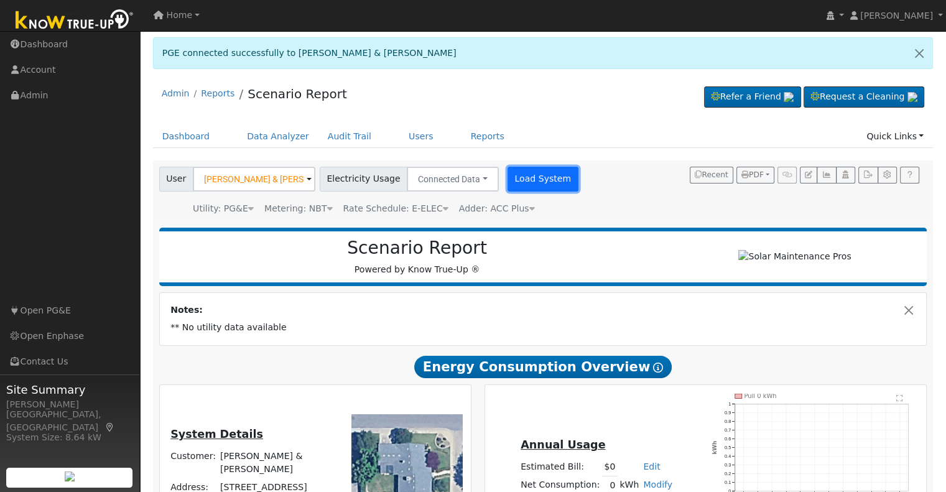
click at [523, 176] on button "Load System" at bounding box center [543, 179] width 71 height 25
click at [526, 179] on button "Load System" at bounding box center [543, 179] width 71 height 25
click at [518, 177] on button "Load System" at bounding box center [543, 179] width 71 height 25
